Goal: Information Seeking & Learning: Learn about a topic

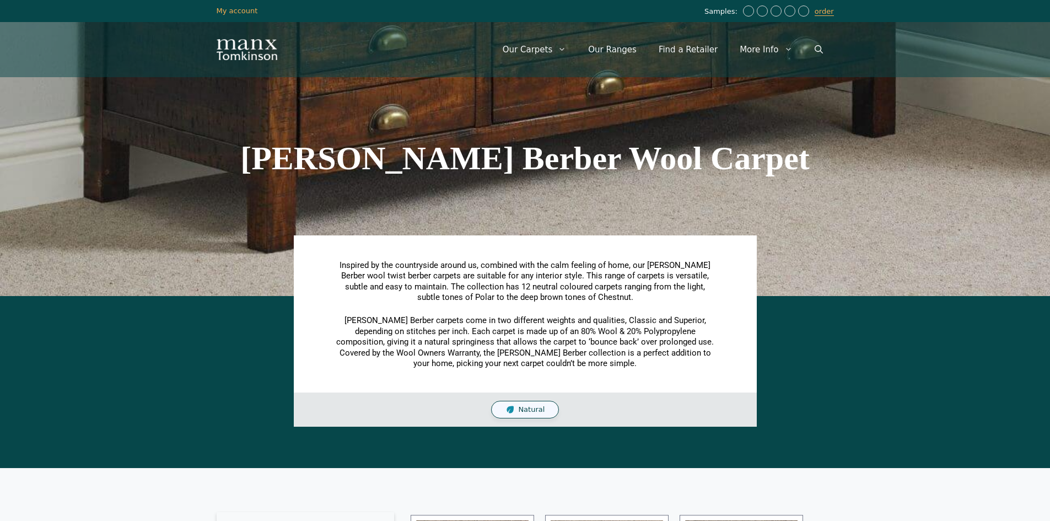
click at [774, 161] on h1 "[PERSON_NAME] Berber Wool Carpet" at bounding box center [525, 158] width 617 height 33
click at [534, 407] on span "Natural" at bounding box center [531, 409] width 26 height 9
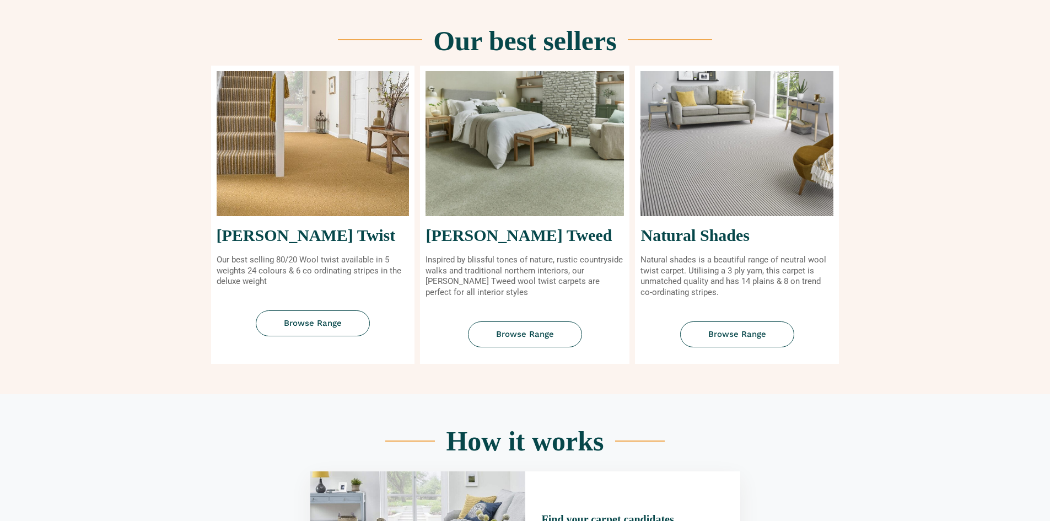
scroll to position [441, 0]
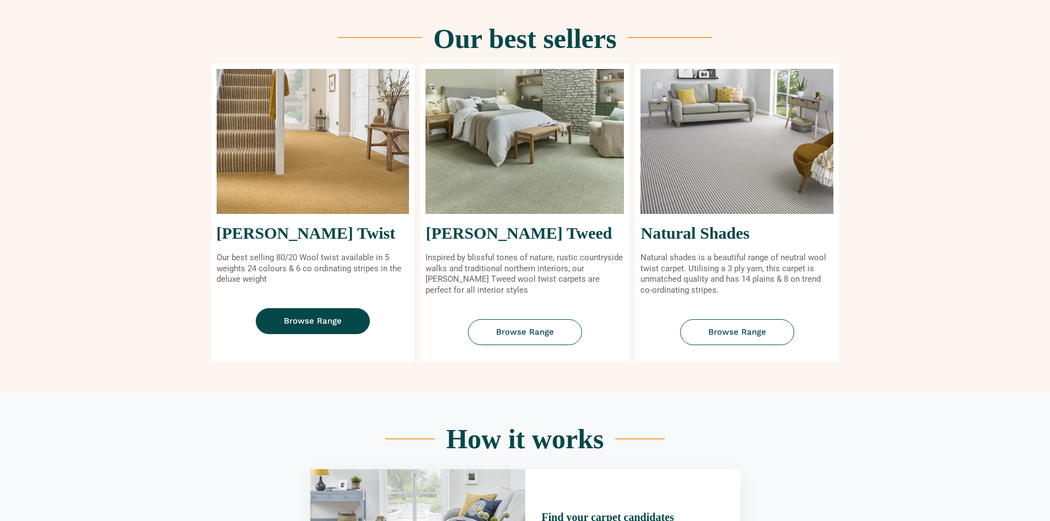
click at [294, 321] on span "Browse Range" at bounding box center [313, 321] width 58 height 8
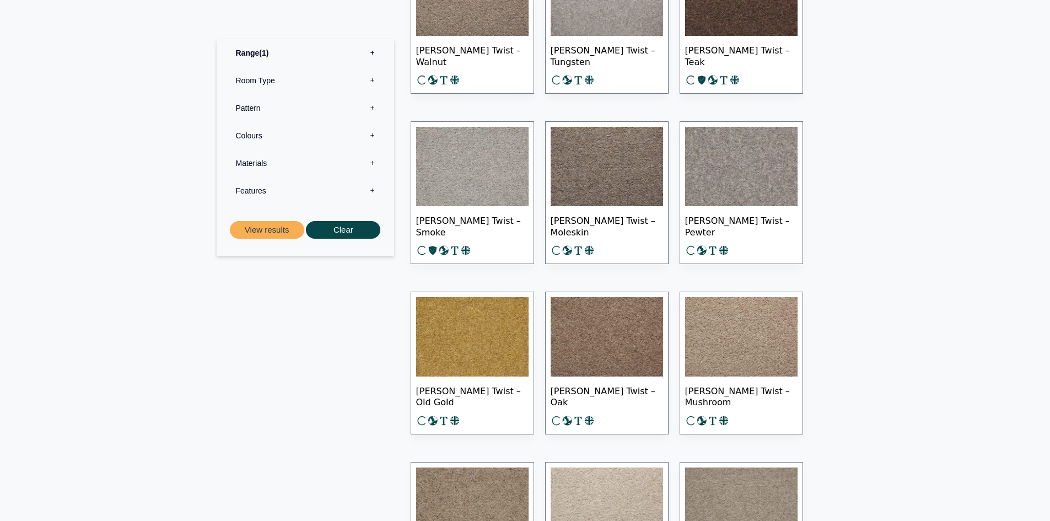
scroll to position [772, 0]
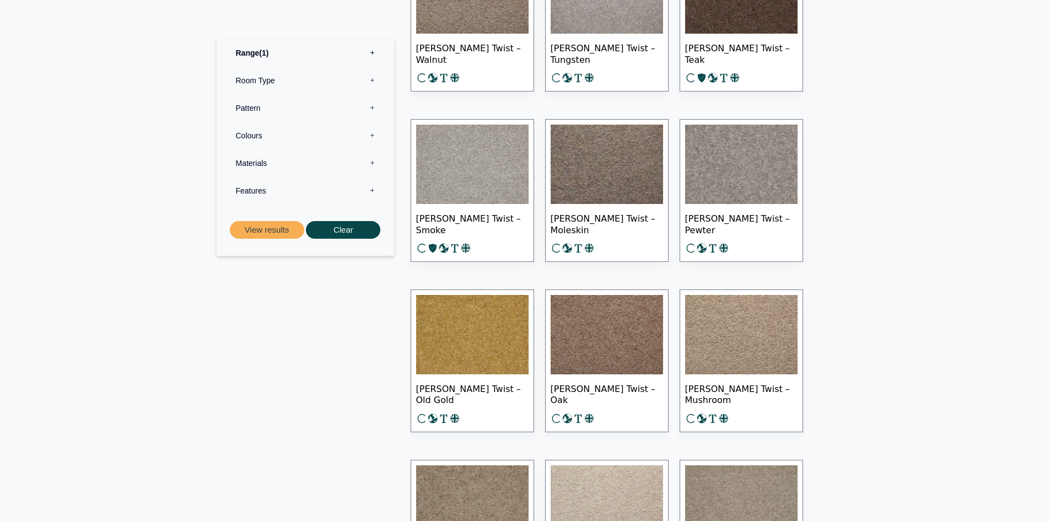
click at [576, 352] on img at bounding box center [607, 334] width 112 height 79
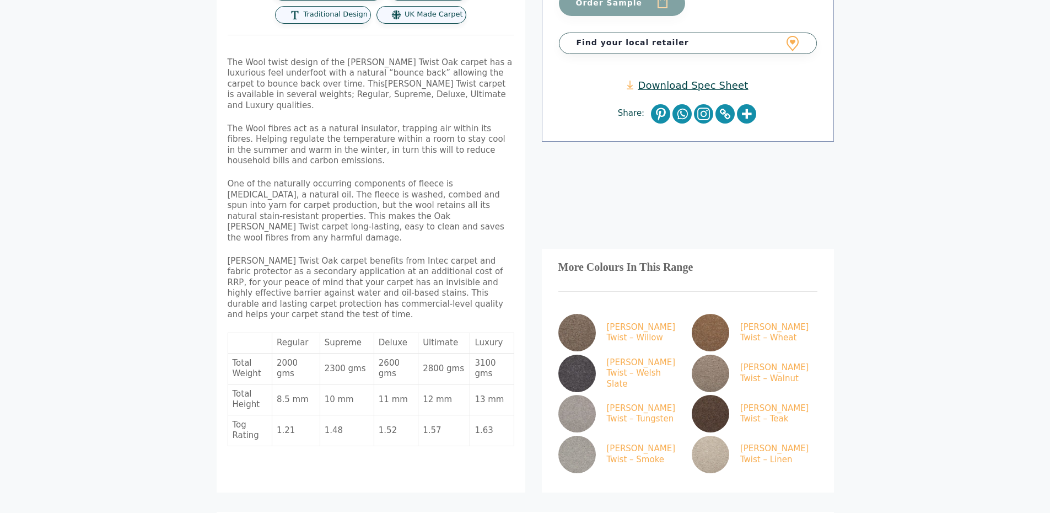
scroll to position [441, 0]
